Goal: Transaction & Acquisition: Obtain resource

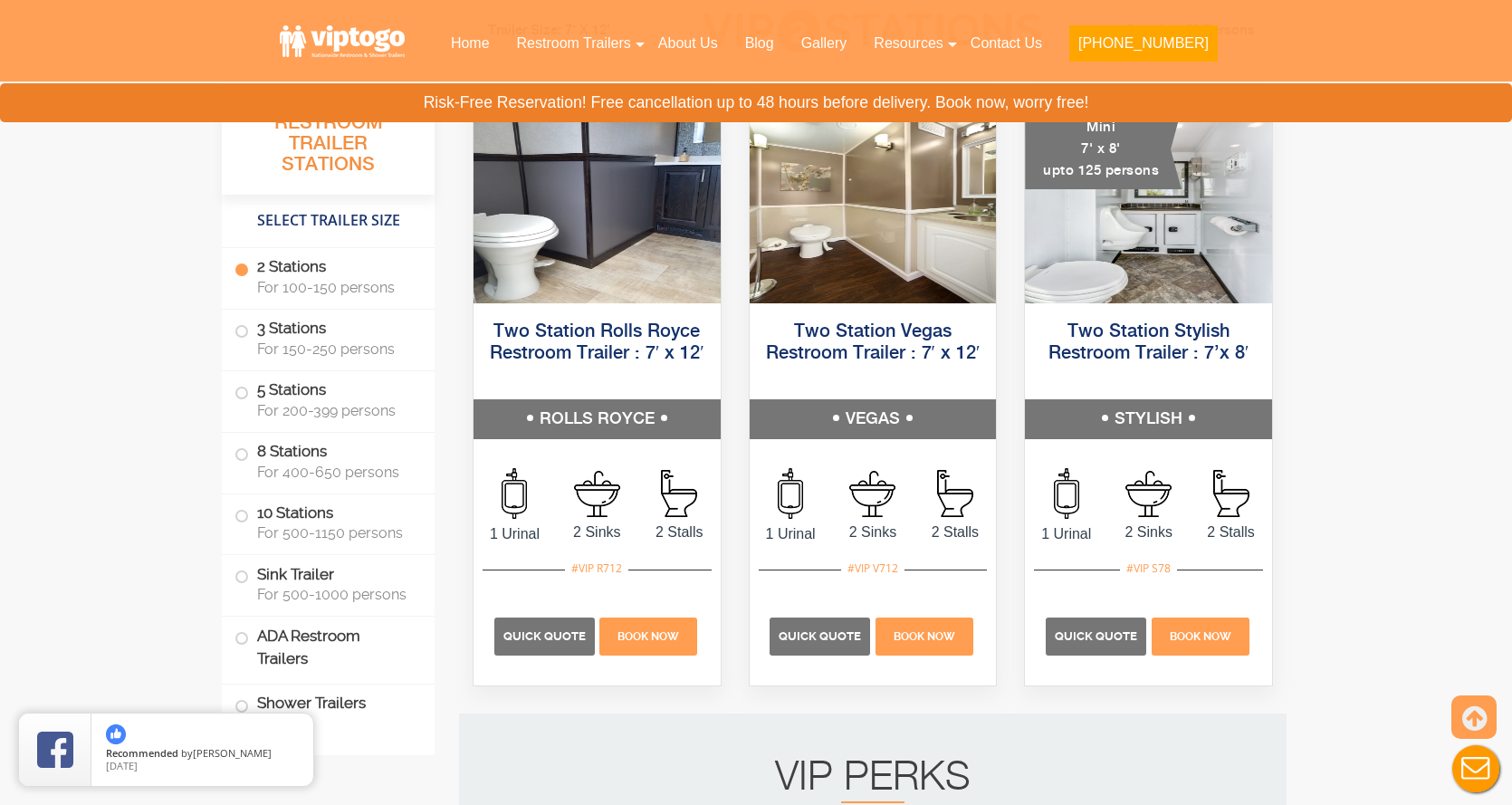
scroll to position [938, 0]
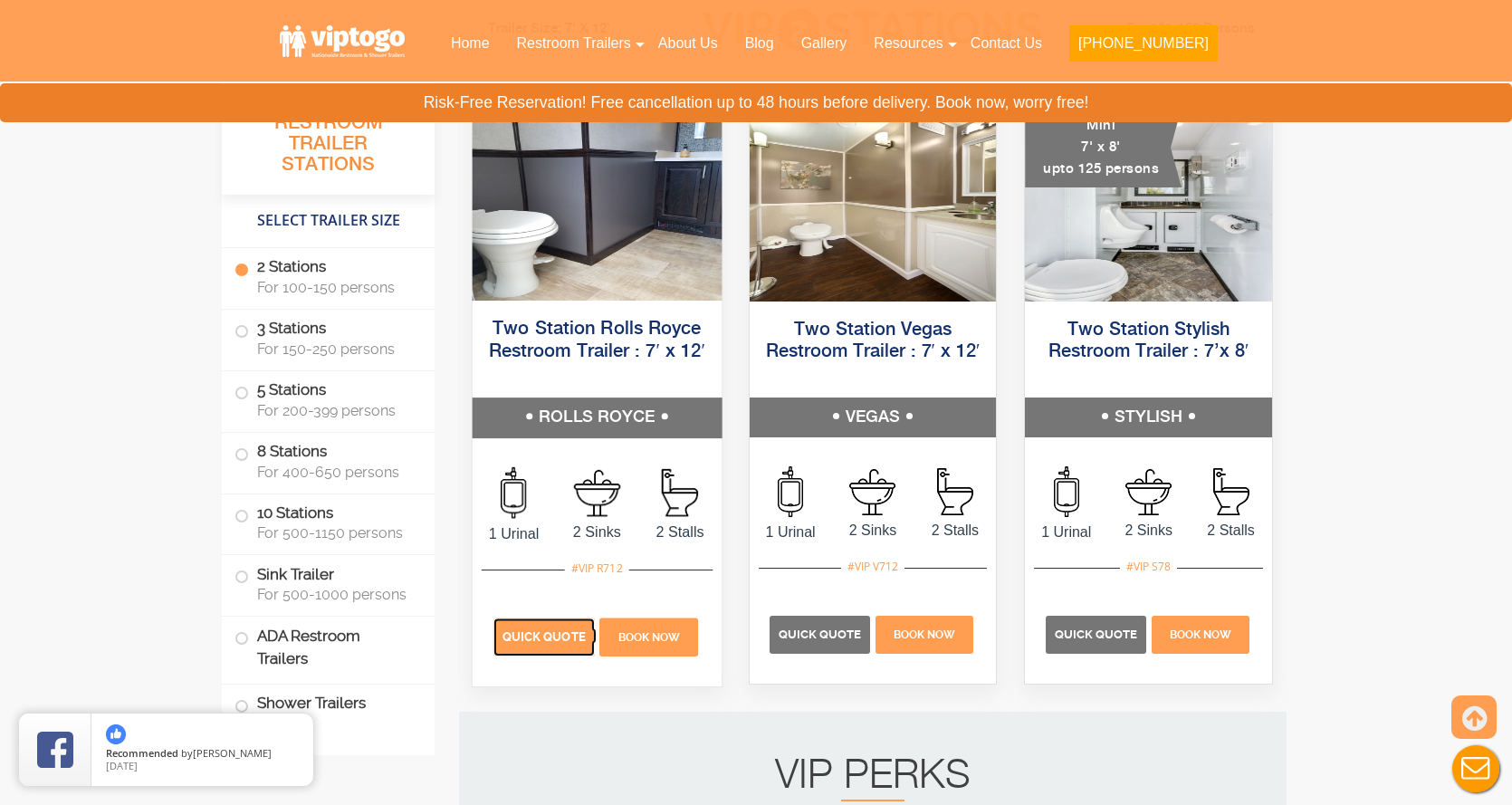
click at [565, 629] on p "Quick Quote" at bounding box center [543, 636] width 102 height 38
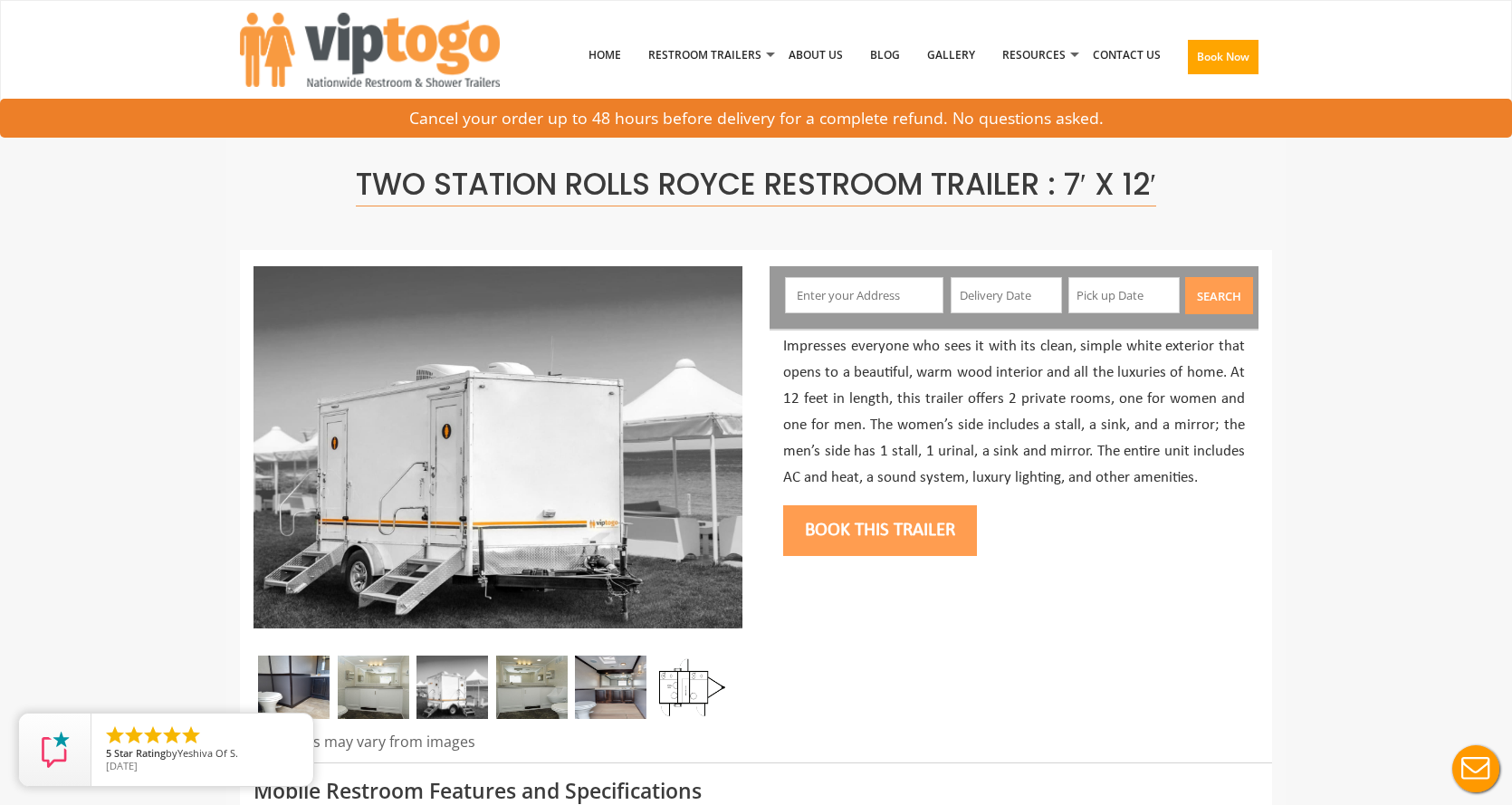
click at [854, 291] on input "text" at bounding box center [864, 294] width 159 height 36
